Goal: Task Accomplishment & Management: Use online tool/utility

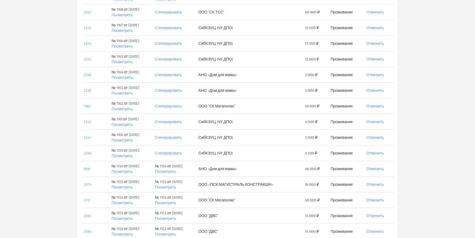
scroll to position [175, 0]
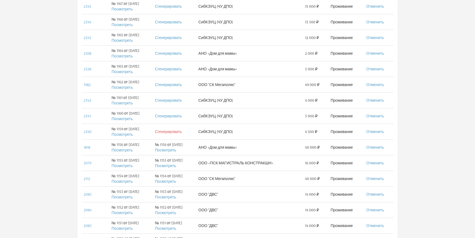
click at [177, 132] on link "Сгенерировать" at bounding box center [168, 131] width 27 height 5
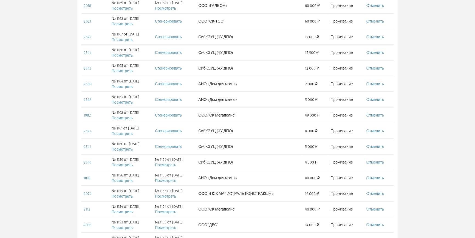
scroll to position [160, 0]
click at [176, 148] on link "Посмотреть" at bounding box center [165, 149] width 21 height 5
click at [172, 130] on link "Сгенерировать" at bounding box center [168, 130] width 27 height 5
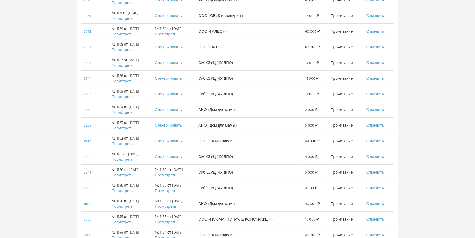
scroll to position [130, 0]
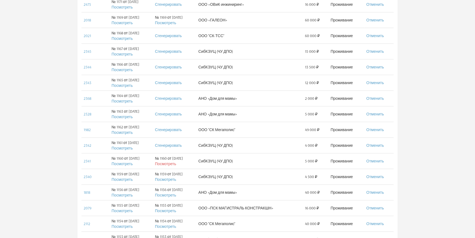
click at [170, 163] on link "Посмотреть" at bounding box center [165, 163] width 21 height 5
click at [178, 145] on link "Сгенерировать" at bounding box center [168, 145] width 27 height 5
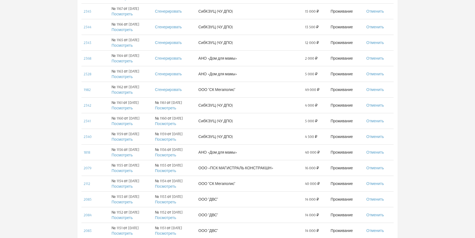
scroll to position [175, 0]
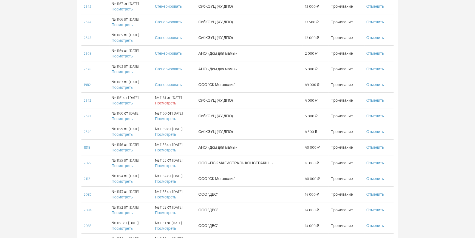
click at [175, 103] on link "Посмотреть" at bounding box center [165, 102] width 21 height 5
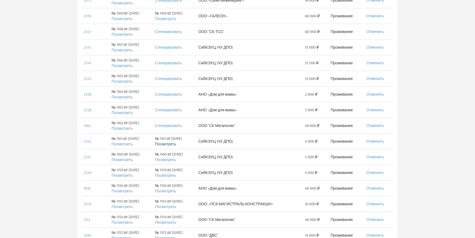
scroll to position [125, 0]
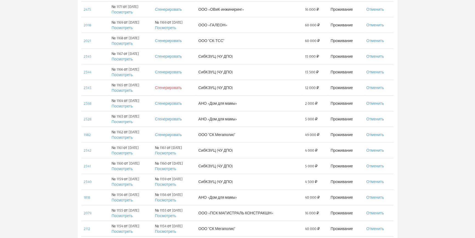
click at [175, 88] on link "Сгенерировать" at bounding box center [168, 87] width 27 height 5
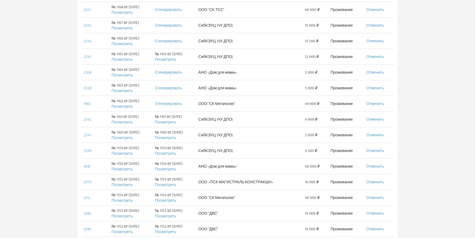
scroll to position [155, 0]
click at [175, 59] on link "Посмотреть" at bounding box center [165, 60] width 21 height 5
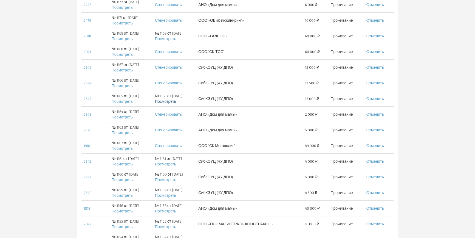
scroll to position [105, 0]
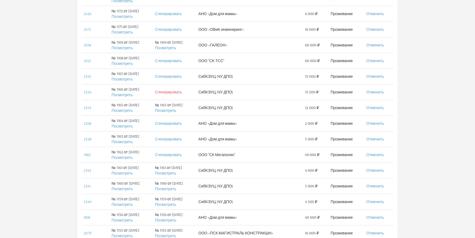
click at [175, 92] on link "Сгенерировать" at bounding box center [168, 91] width 27 height 5
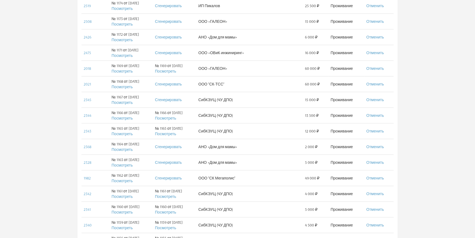
scroll to position [100, 0]
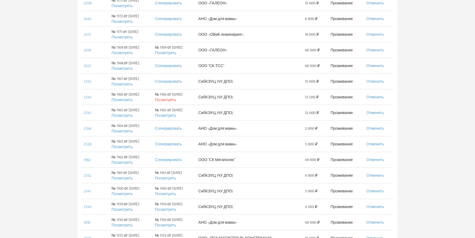
click at [171, 99] on link "Посмотреть" at bounding box center [165, 99] width 21 height 5
click at [180, 82] on link "Сгенерировать" at bounding box center [168, 81] width 27 height 5
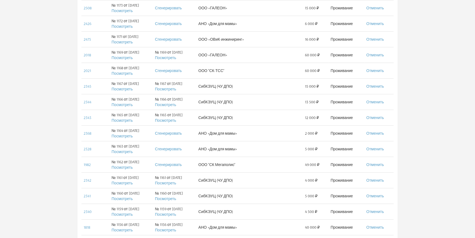
scroll to position [100, 0]
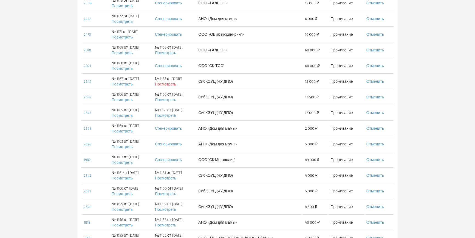
click at [172, 85] on link "Посмотреть" at bounding box center [165, 84] width 21 height 5
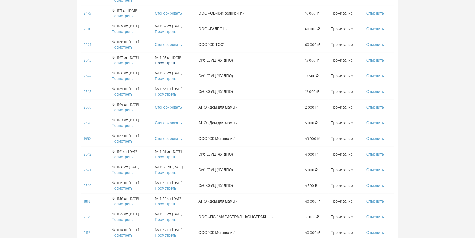
scroll to position [200, 0]
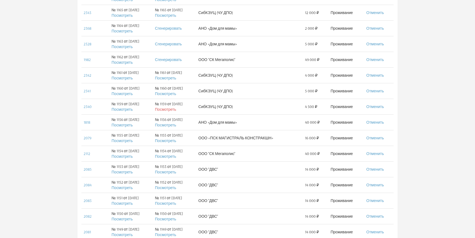
click at [176, 108] on link "Посмотреть" at bounding box center [165, 109] width 21 height 5
click at [170, 93] on link "Посмотреть" at bounding box center [165, 93] width 21 height 5
click at [171, 78] on link "Посмотреть" at bounding box center [165, 77] width 21 height 5
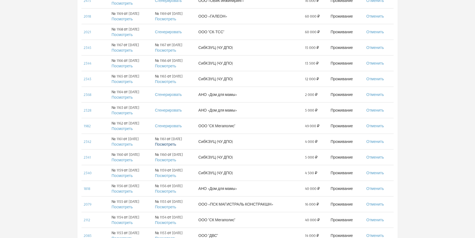
scroll to position [125, 0]
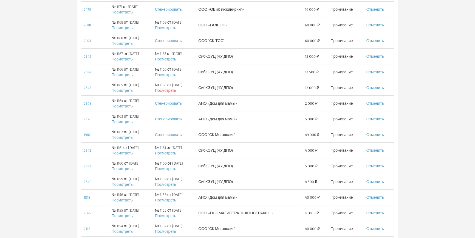
click at [176, 89] on link "Посмотреть" at bounding box center [165, 90] width 21 height 5
click at [168, 74] on link "Посмотреть" at bounding box center [165, 74] width 21 height 5
click at [176, 58] on link "Посмотреть" at bounding box center [165, 59] width 21 height 5
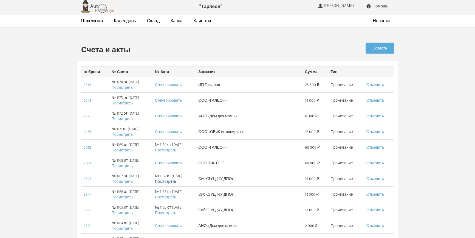
scroll to position [0, 0]
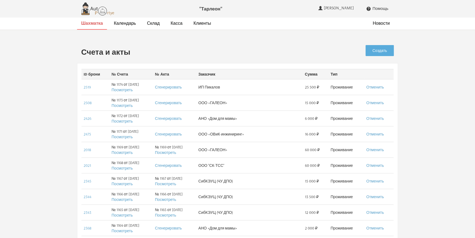
click at [97, 21] on strong "Шахматка" at bounding box center [92, 22] width 22 height 5
